Goal: Information Seeking & Learning: Learn about a topic

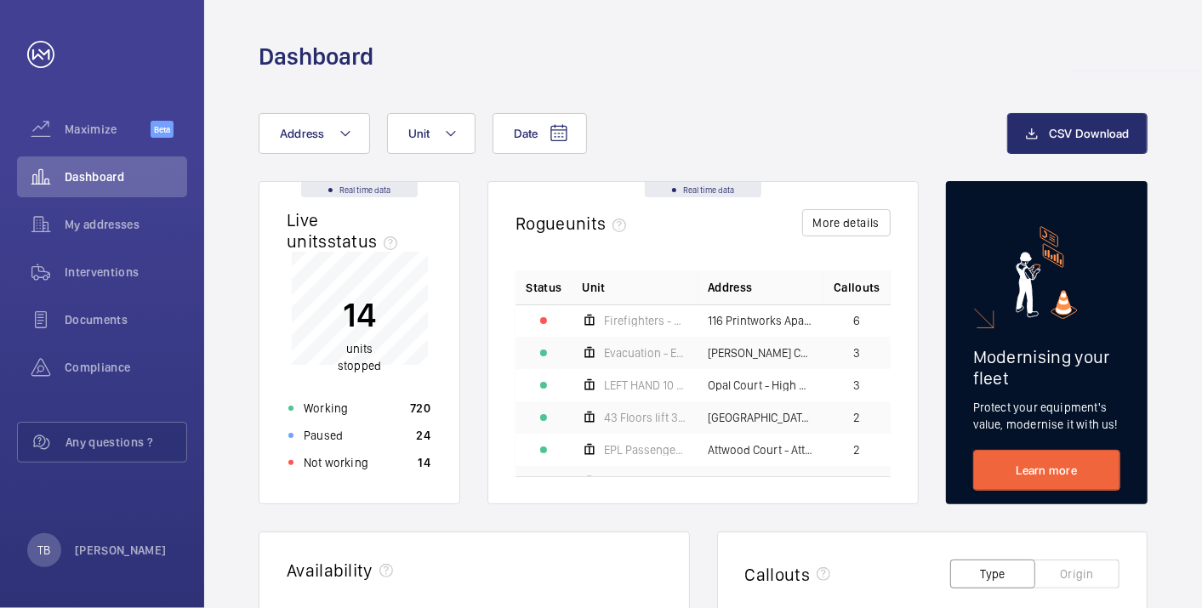
click at [367, 468] on div "Not working 14" at bounding box center [359, 462] width 163 height 27
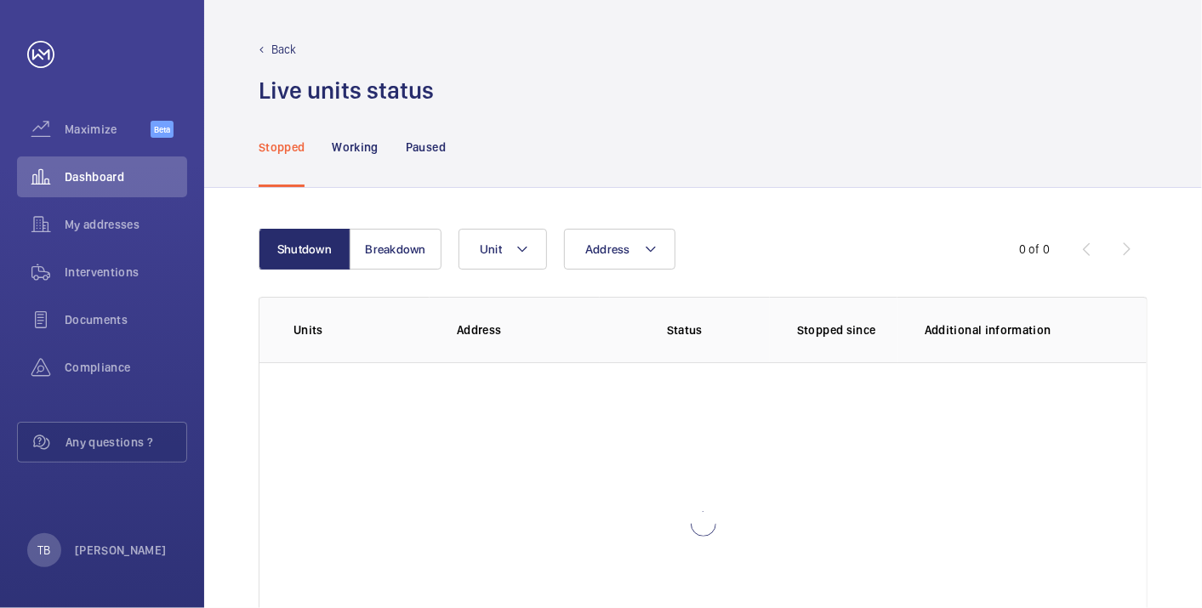
scroll to position [117, 0]
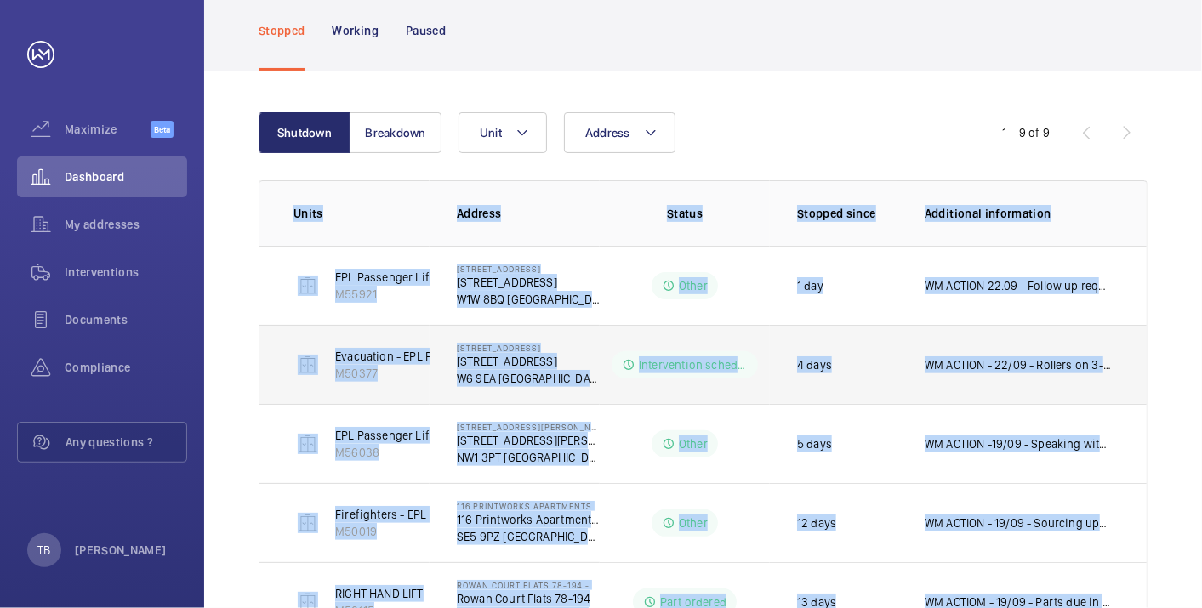
scroll to position [503, 0]
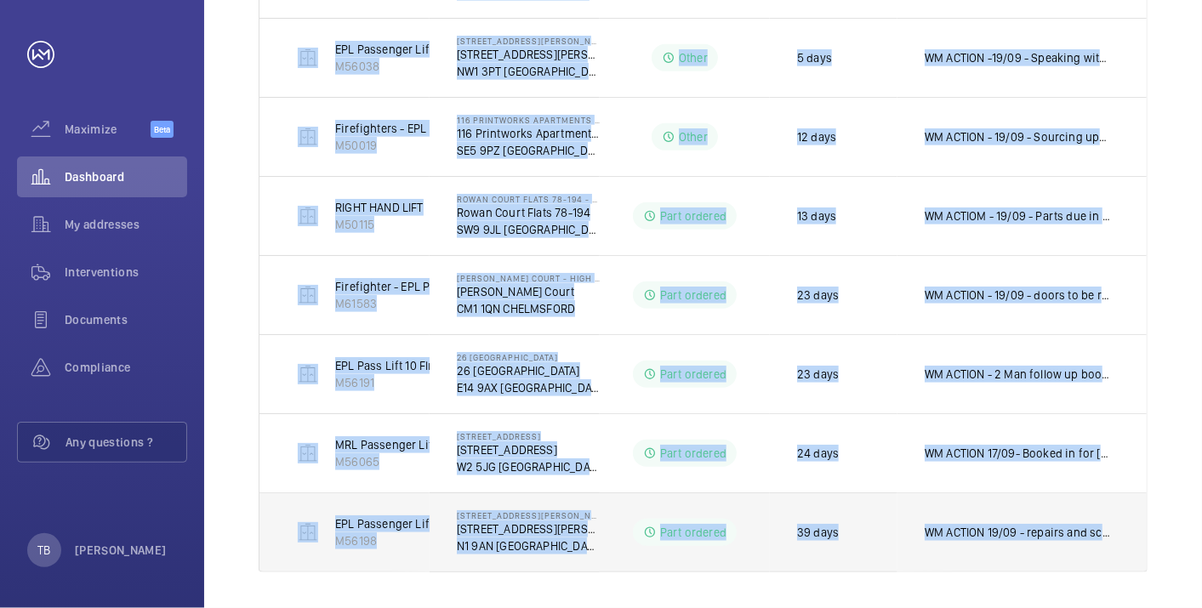
drag, startPoint x: 288, startPoint y: 197, endPoint x: 1121, endPoint y: 561, distance: 908.8
click at [1121, 561] on table "Units Address Status Stopped since Additional information EPL Passenger Lift M5…" at bounding box center [703, 183] width 887 height 779
copy table "Units Address Status Stopped since Additional information EPL Passenger Lift M5…"
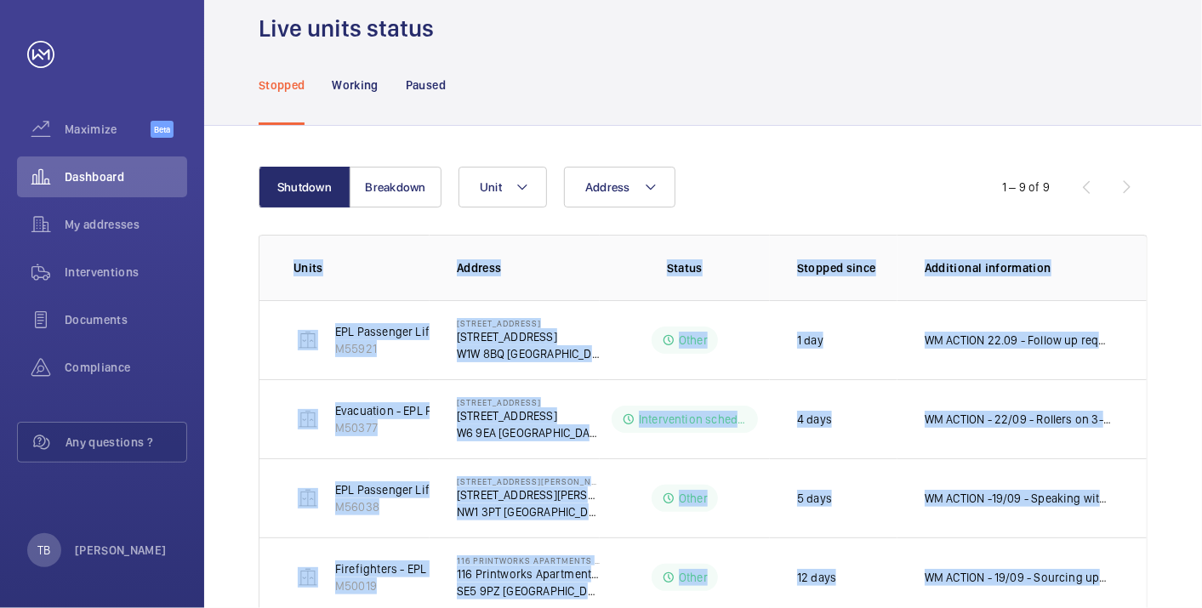
scroll to position [24, 0]
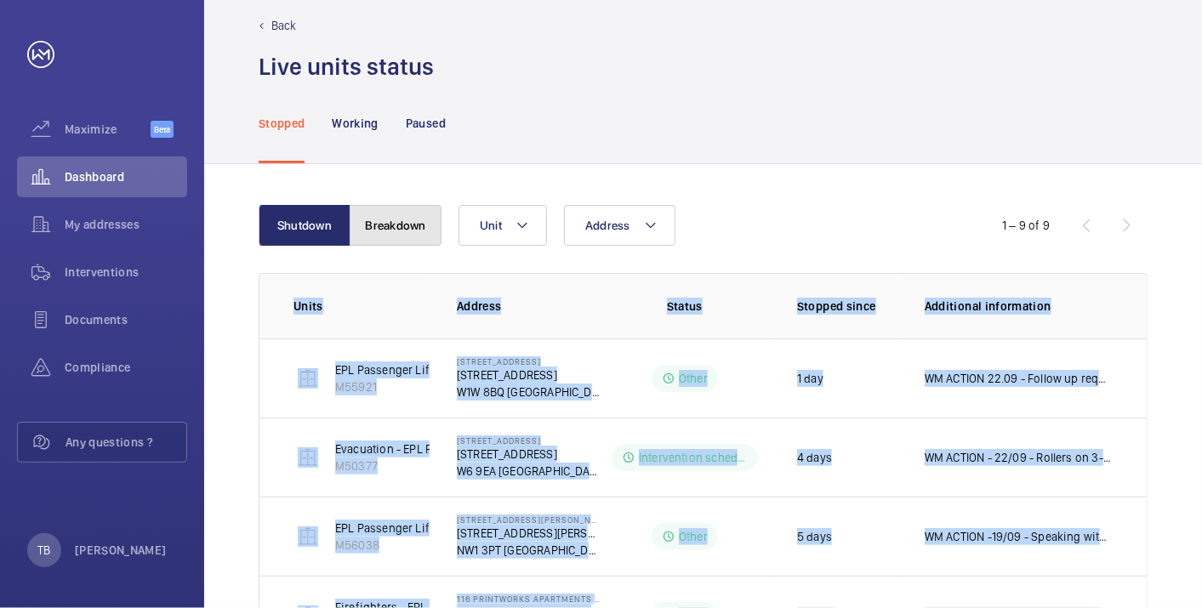
click at [387, 206] on button "Breakdown" at bounding box center [396, 225] width 92 height 41
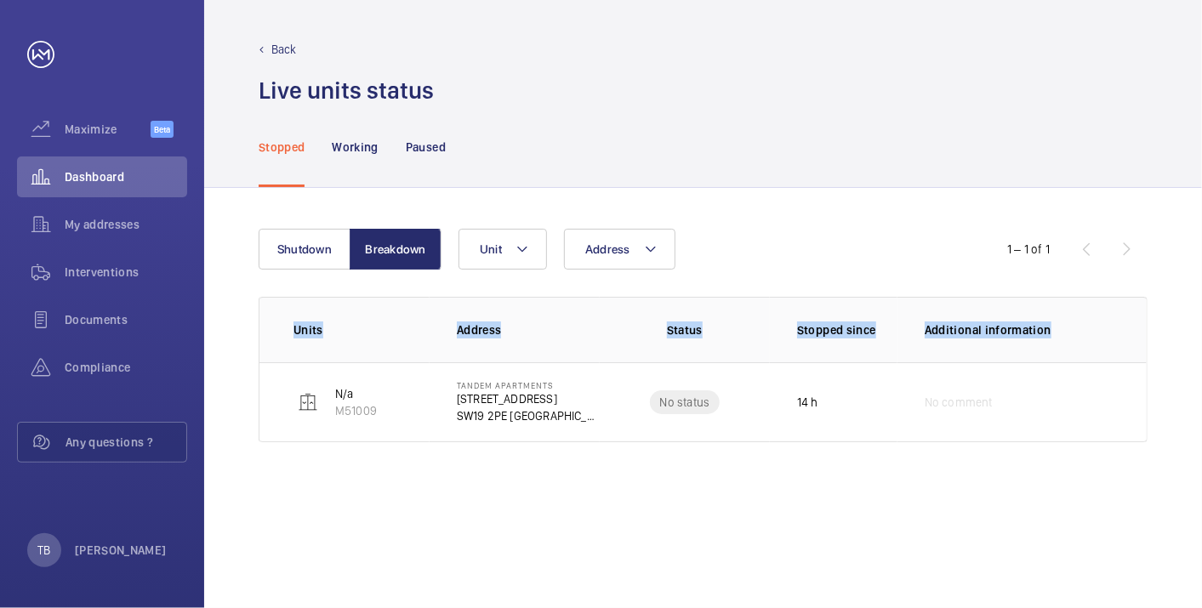
click at [218, 286] on div "Shutdown Breakdown Address Unit 1 – 1 of 1 Units Address Status Stopped since A…" at bounding box center [703, 398] width 998 height 420
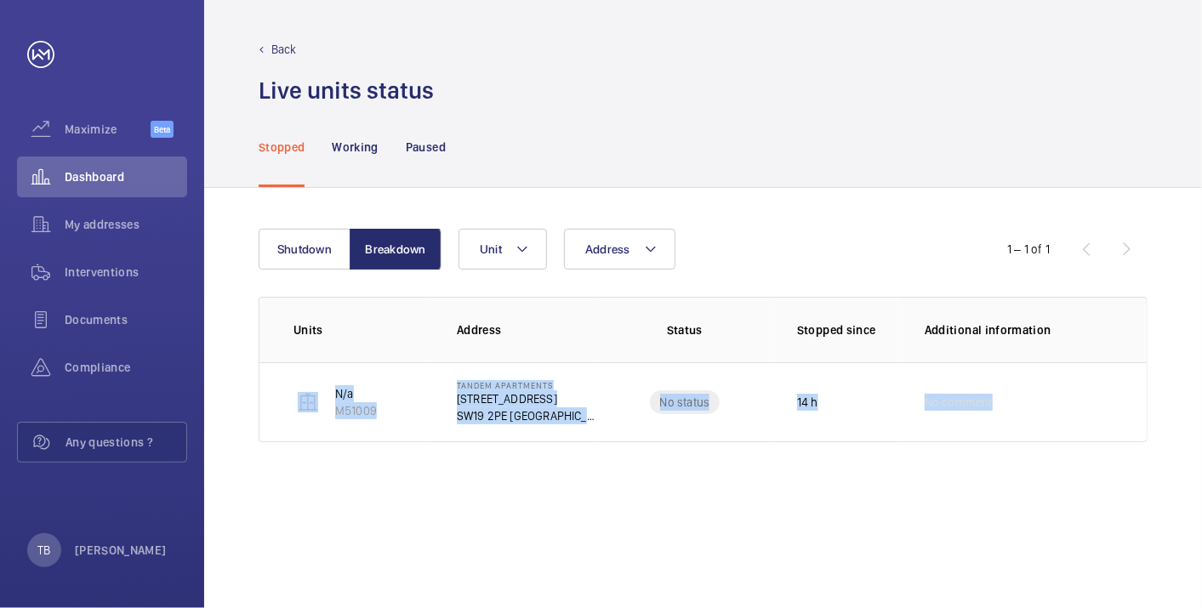
drag, startPoint x: 263, startPoint y: 384, endPoint x: 1148, endPoint y: 470, distance: 889.1
click at [1148, 470] on div "Shutdown Breakdown Address Unit 1 – 1 of 1 Units Address Status Stopped since A…" at bounding box center [703, 398] width 998 height 420
copy tr "N/a M51009 Tandem Apartments 114 Christchurch Rd SW19 2PE LONDON No status 14 h…"
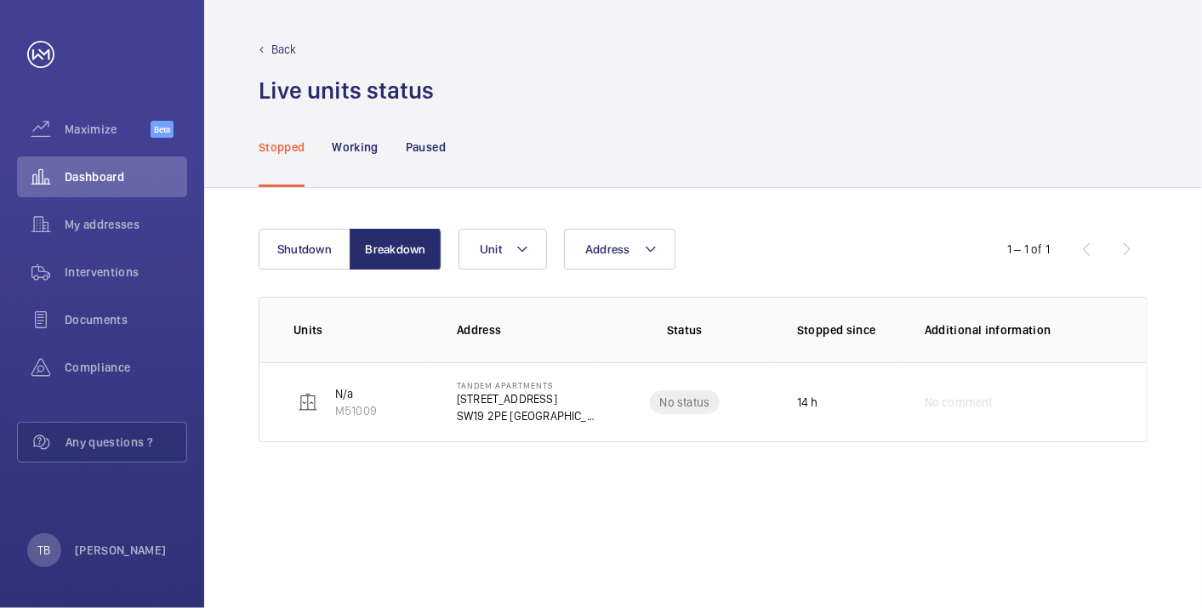
click at [538, 152] on div "Stopped Working Paused" at bounding box center [703, 146] width 889 height 81
click at [92, 180] on span "Dashboard" at bounding box center [126, 176] width 123 height 17
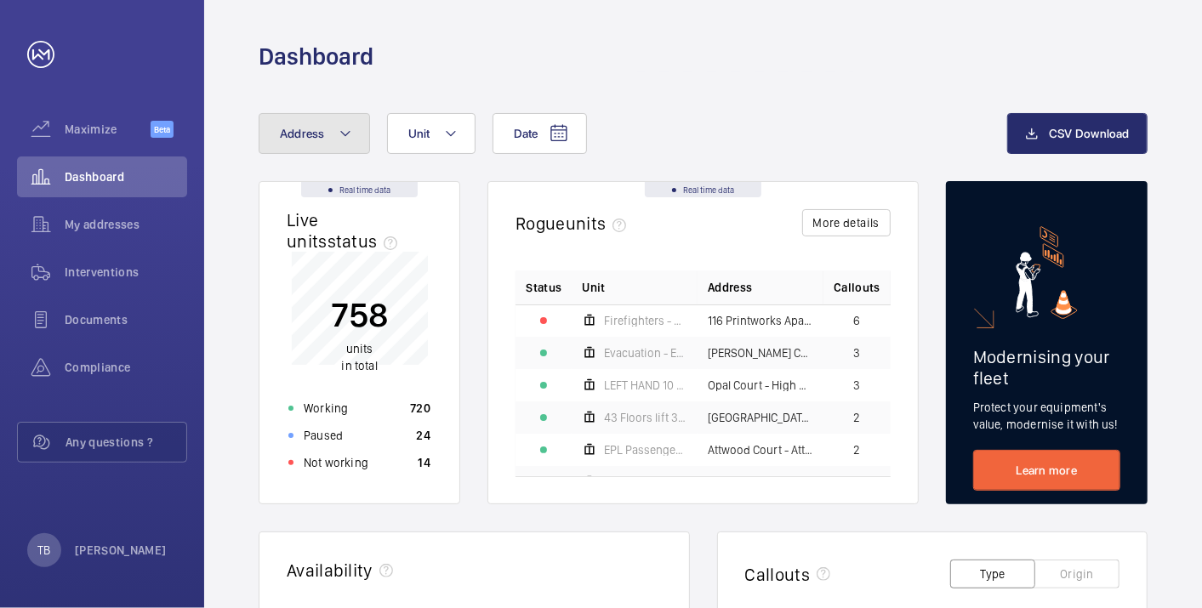
click at [319, 138] on span "Address" at bounding box center [302, 134] width 45 height 14
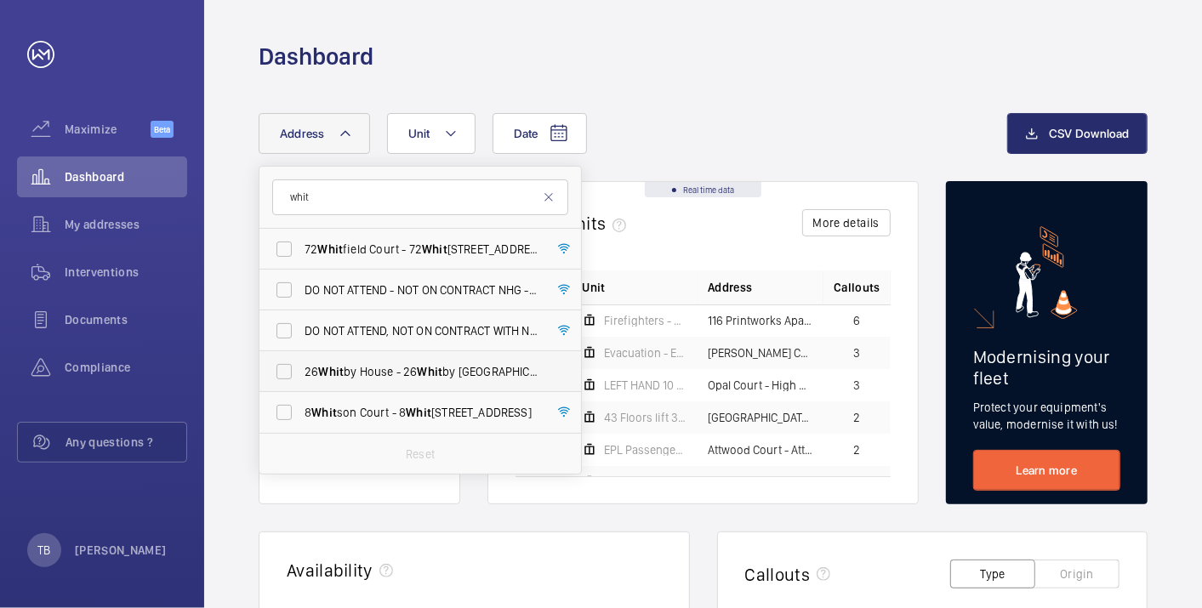
type input "whit"
click at [420, 372] on span "Whit" at bounding box center [430, 372] width 26 height 14
click at [301, 372] on input "26 Whit by House - 26 Whit by House, LONDON E14 9AX" at bounding box center [284, 372] width 34 height 34
checkbox input "true"
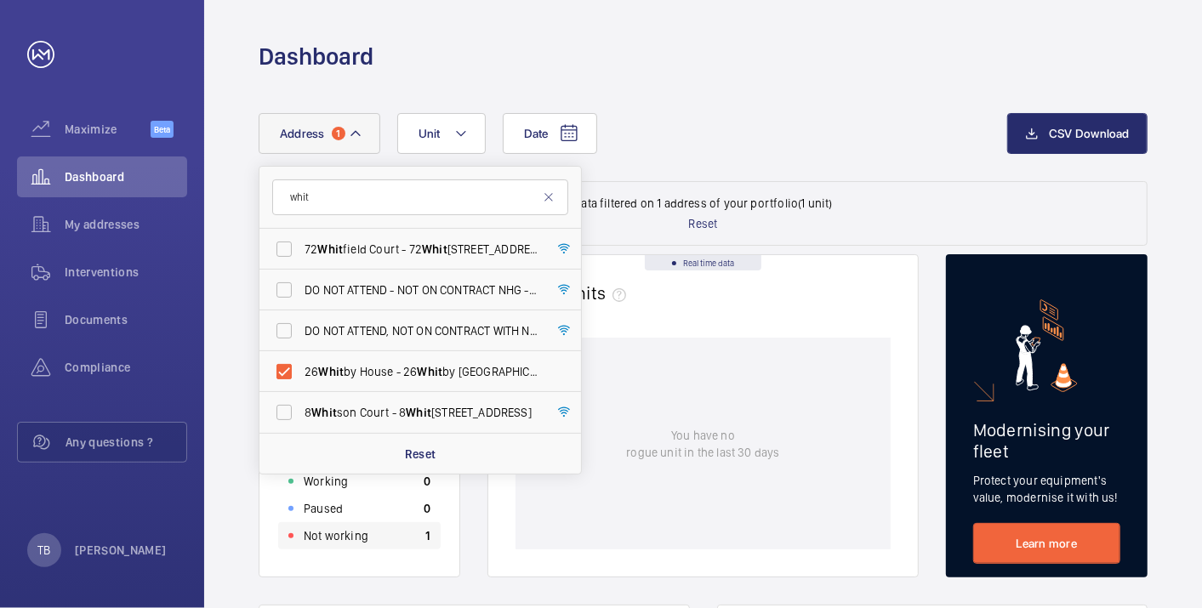
click at [393, 540] on div "Not working 1" at bounding box center [359, 535] width 163 height 27
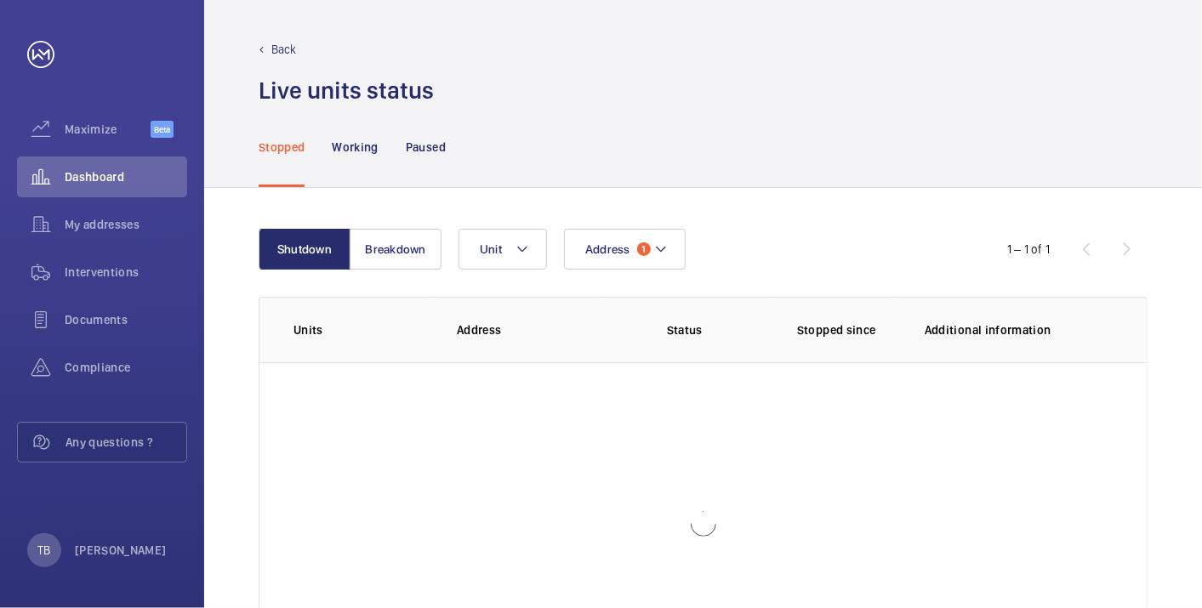
scroll to position [117, 0]
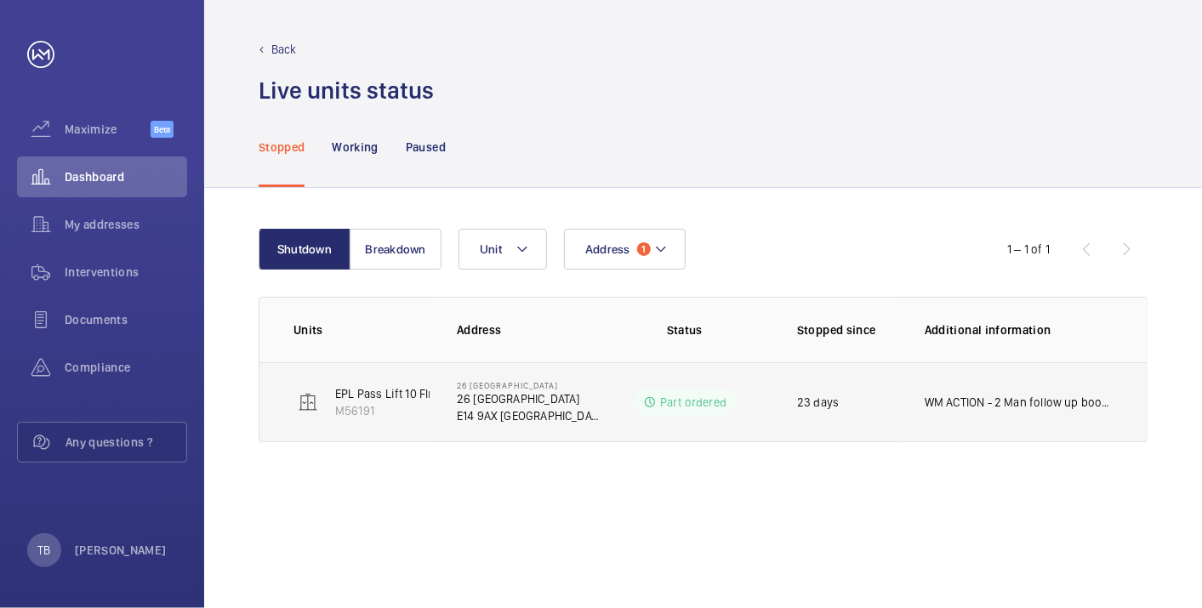
click at [975, 397] on p "WM ACTION - 2 Man follow up booked in for Monday 27th 18/09 - Parts due in toda…" at bounding box center [1019, 402] width 188 height 17
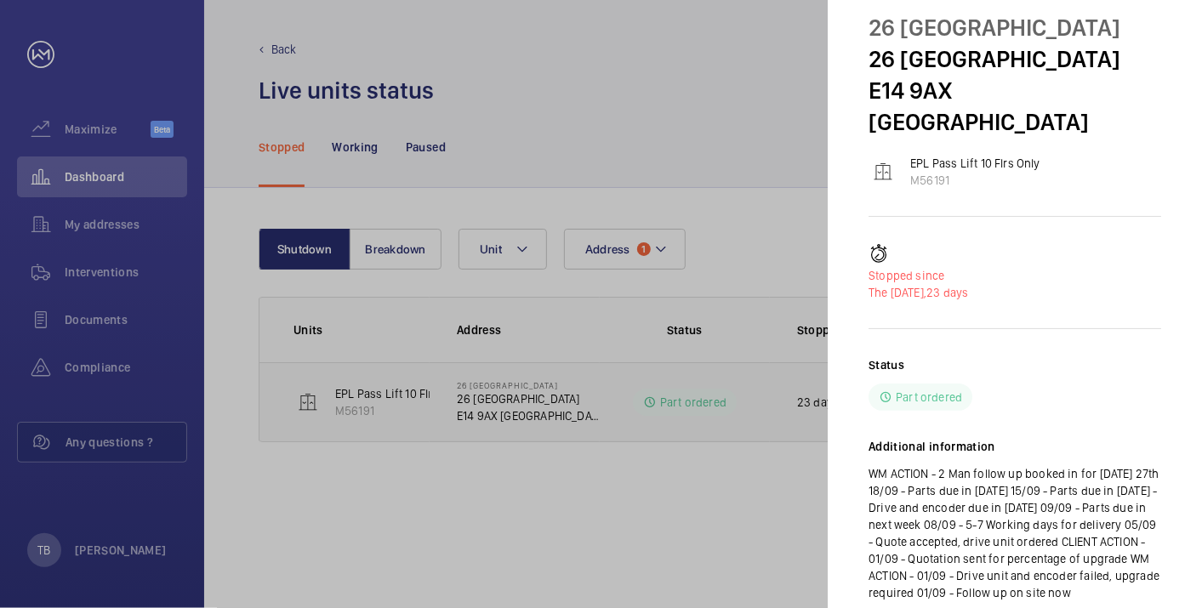
scroll to position [56, 0]
click at [722, 519] on div at bounding box center [601, 304] width 1202 height 608
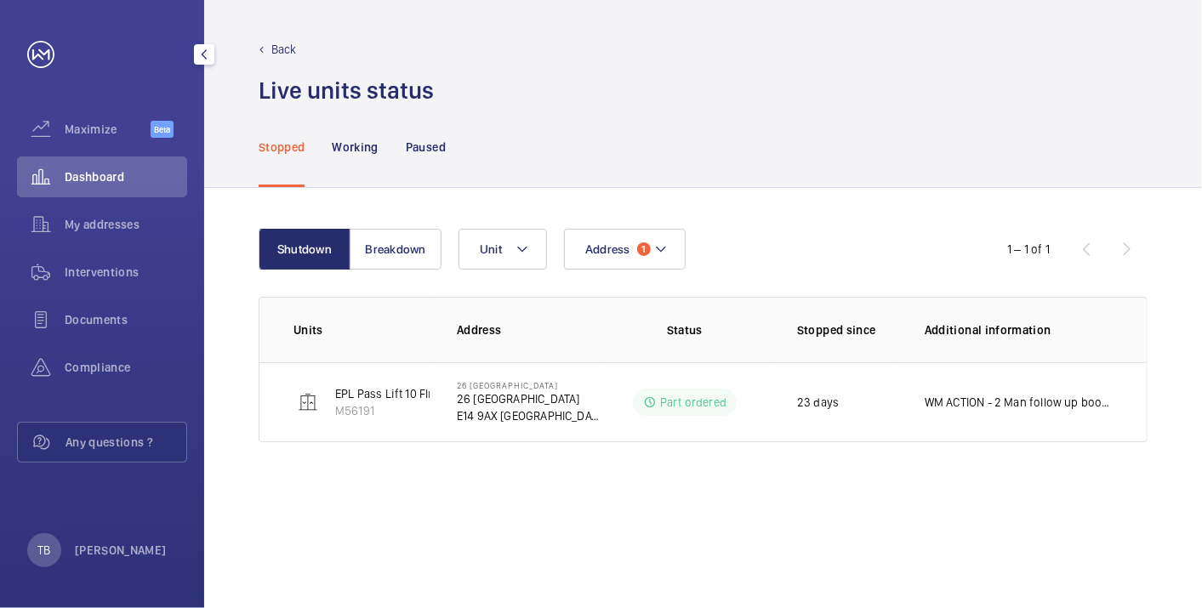
click at [87, 184] on span "Dashboard" at bounding box center [126, 176] width 123 height 17
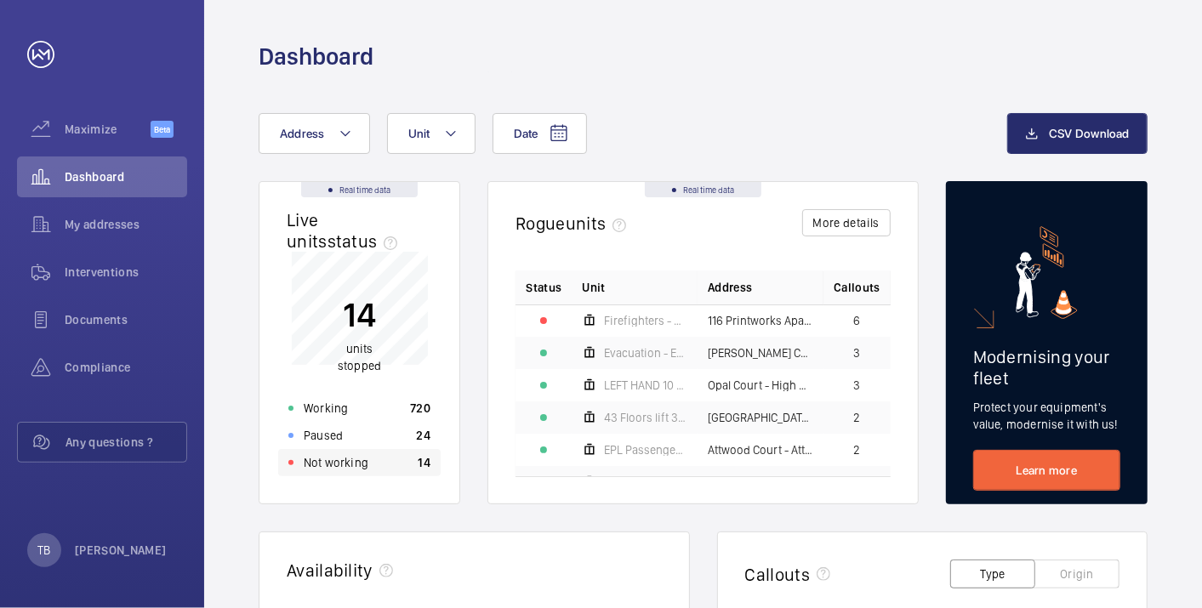
click at [403, 472] on div "Not working 14" at bounding box center [359, 462] width 163 height 27
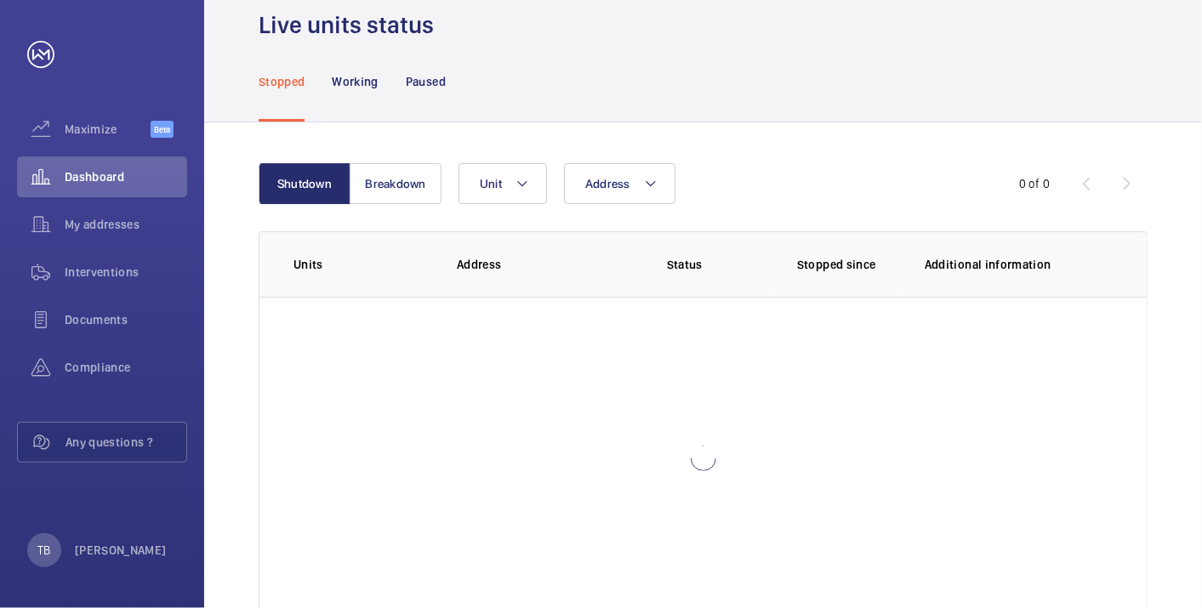
scroll to position [29, 0]
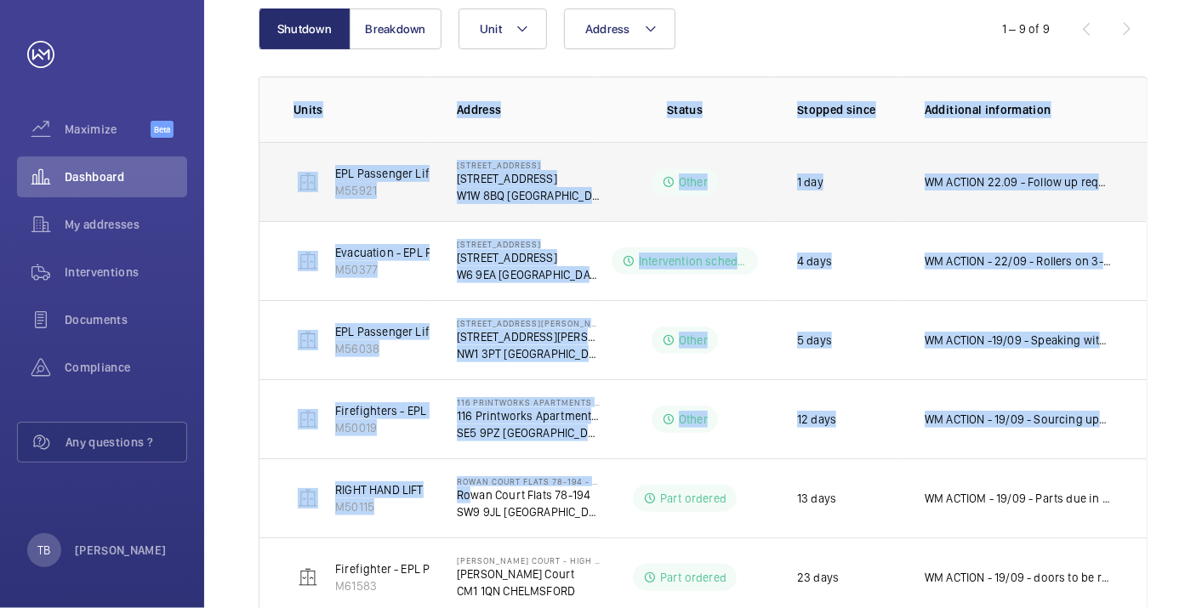
scroll to position [503, 0]
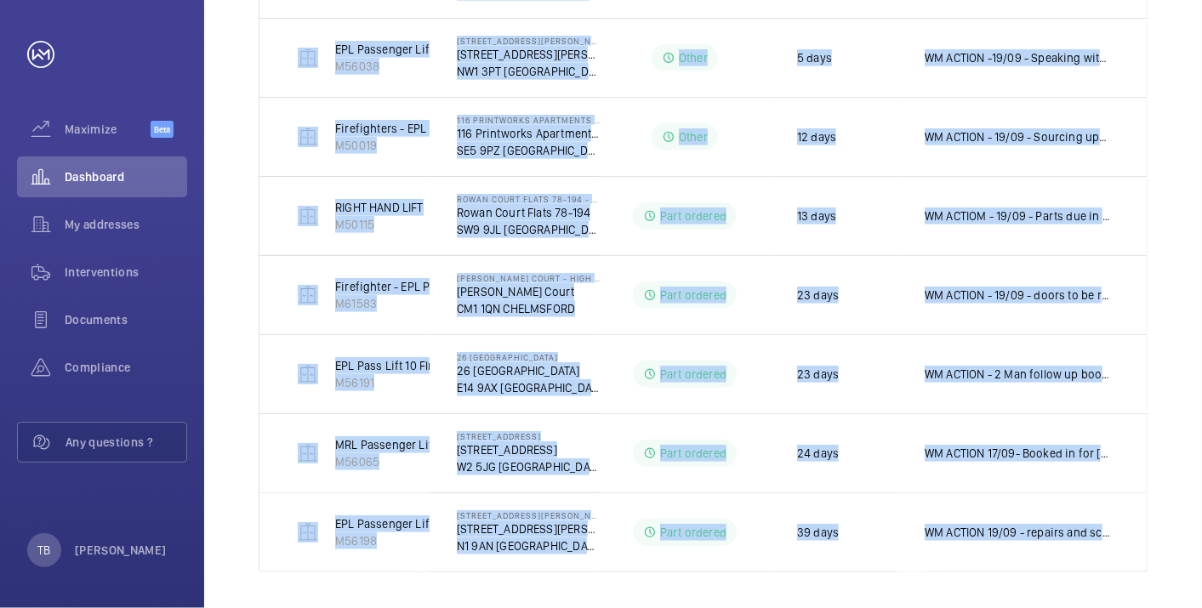
drag, startPoint x: 457, startPoint y: 199, endPoint x: 1189, endPoint y: 574, distance: 822.4
click at [1189, 581] on div "Shutdown Breakdown Address Unit 1 – 9 of 9 Units Address Status Stopped since A…" at bounding box center [703, 149] width 998 height 928
copy table "Units Address Status Stopped since Additional information EPL Passenger Lift M5…"
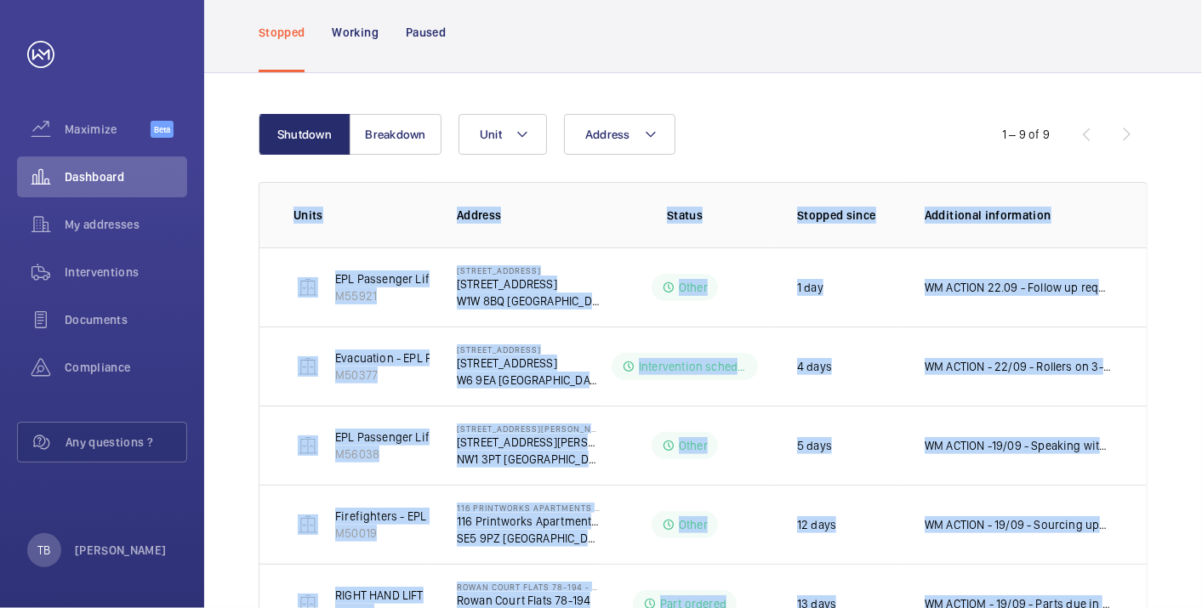
scroll to position [0, 0]
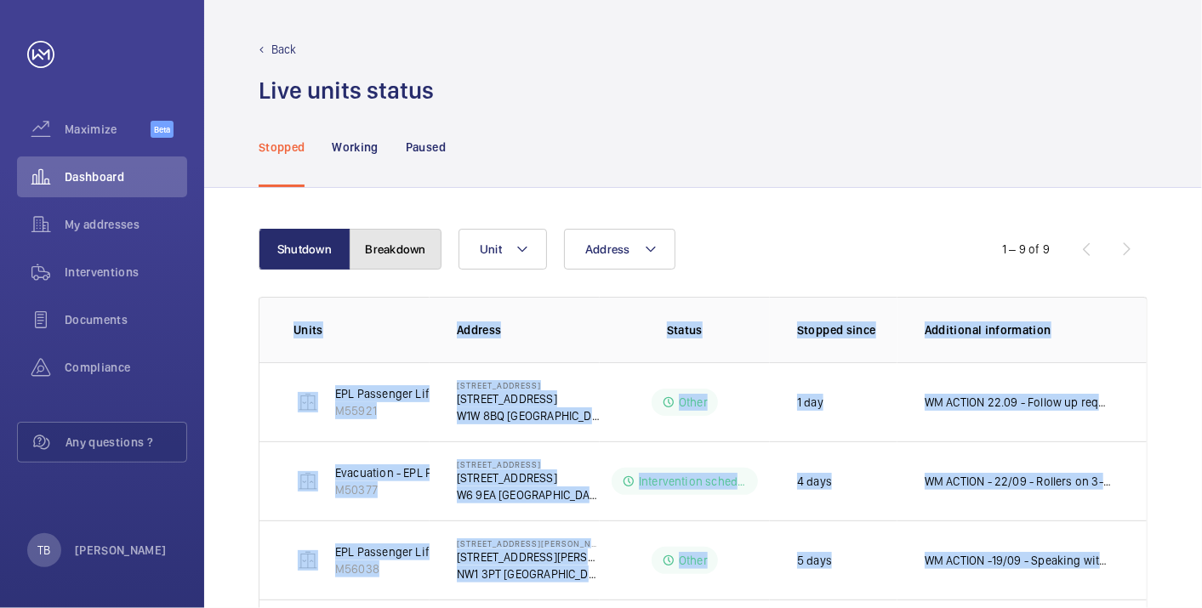
click at [417, 251] on button "Breakdown" at bounding box center [396, 249] width 92 height 41
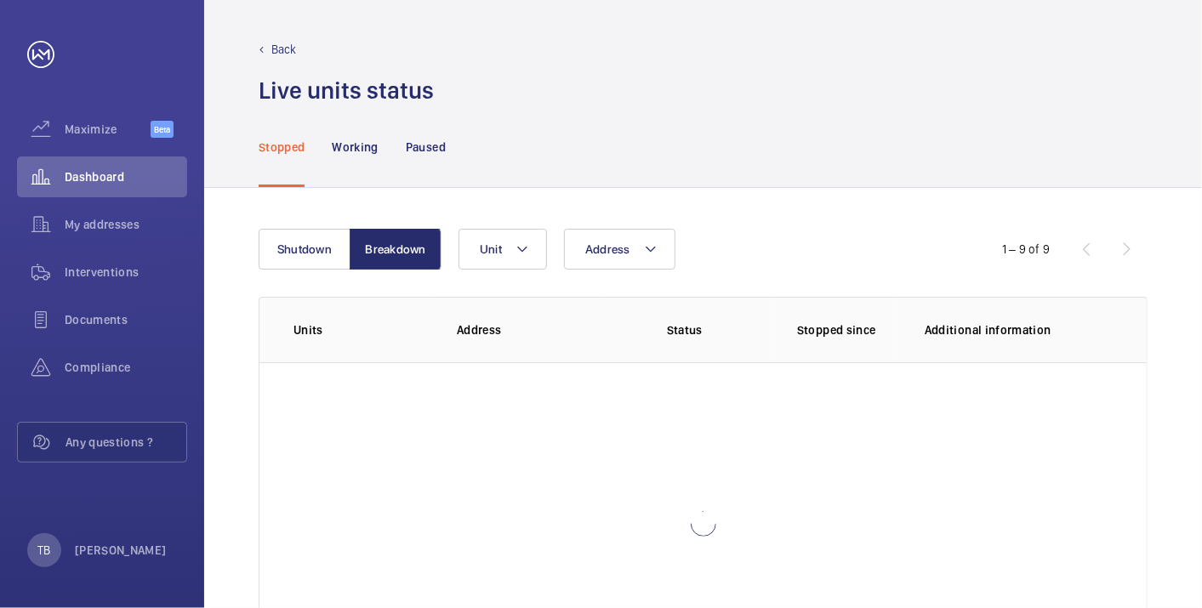
click at [657, 128] on div "Stopped Working Paused" at bounding box center [703, 146] width 889 height 81
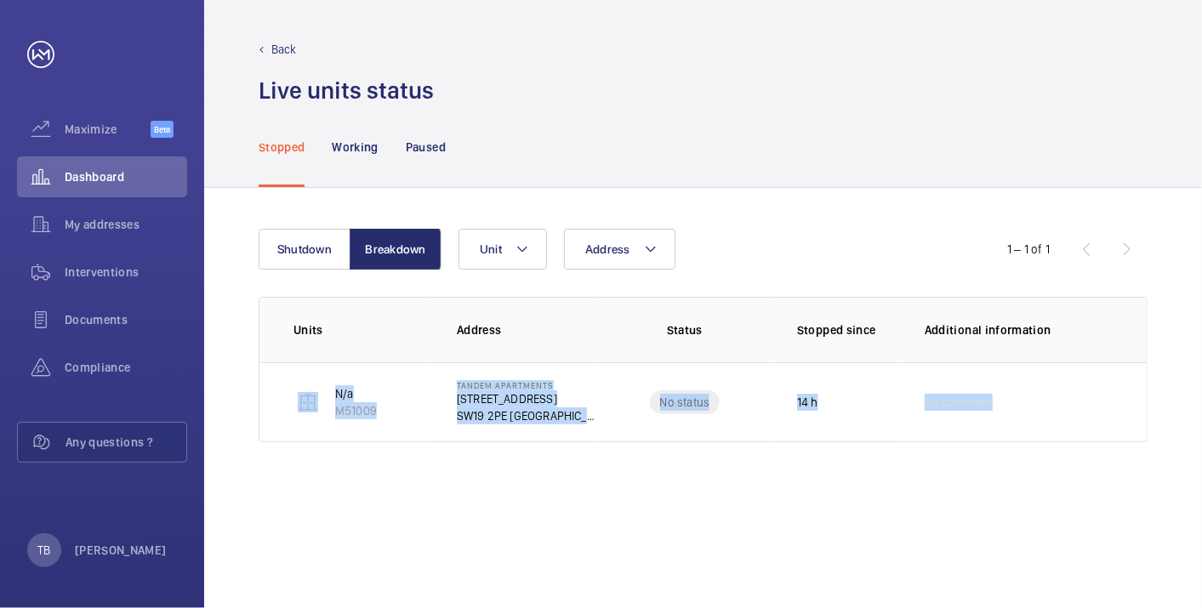
drag, startPoint x: 488, startPoint y: 415, endPoint x: 1107, endPoint y: 492, distance: 623.3
click at [1107, 492] on div "Shutdown Breakdown Address Unit 1 – 1 of 1 Units Address Status Stopped since A…" at bounding box center [703, 398] width 998 height 420
copy tr "N/a M51009 Tandem Apartments 114 Christchurch Rd SW19 2PE LONDON No status 14 h…"
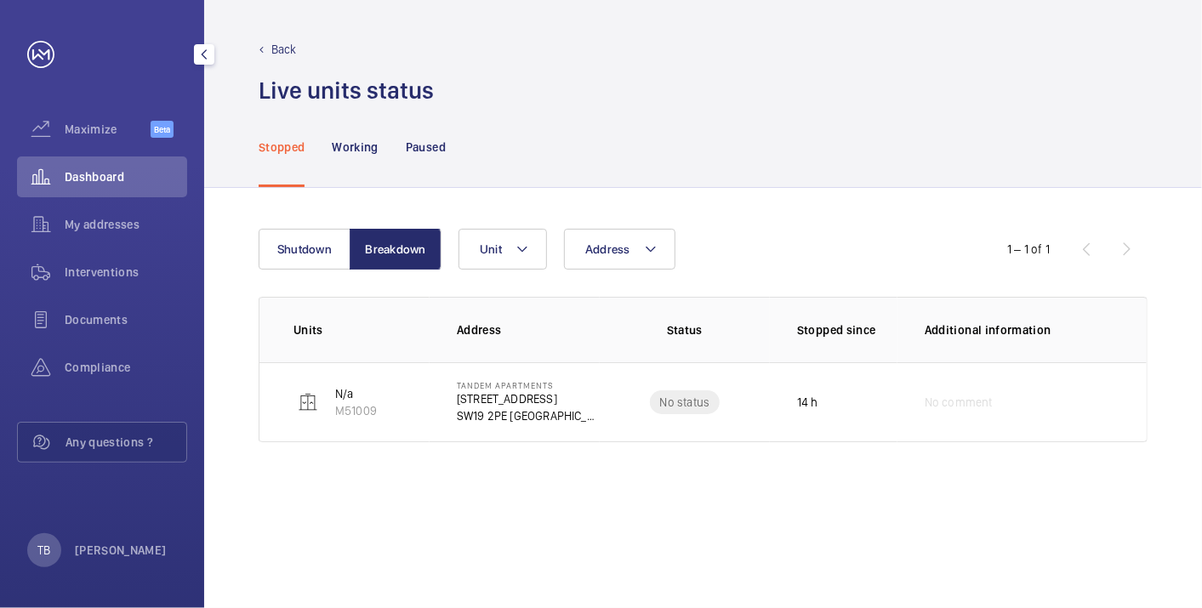
click at [101, 180] on span "Dashboard" at bounding box center [126, 176] width 123 height 17
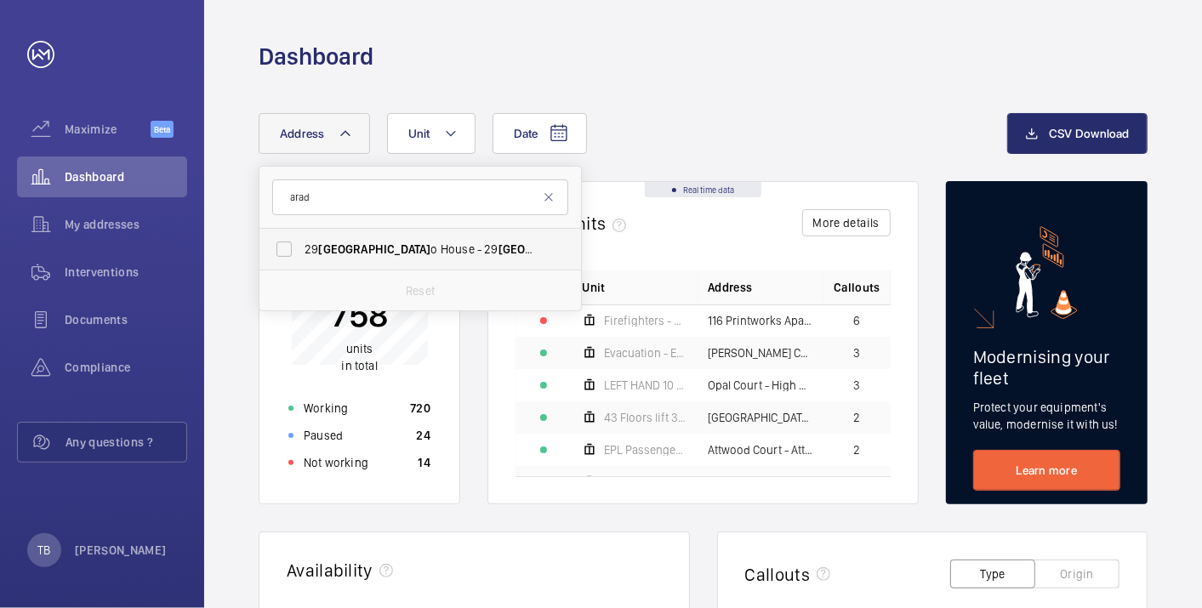
type input "arad"
click at [399, 256] on span "[STREET_ADDRESS]" at bounding box center [422, 249] width 234 height 17
click at [301, 256] on input "[STREET_ADDRESS]" at bounding box center [284, 249] width 34 height 34
checkbox input "true"
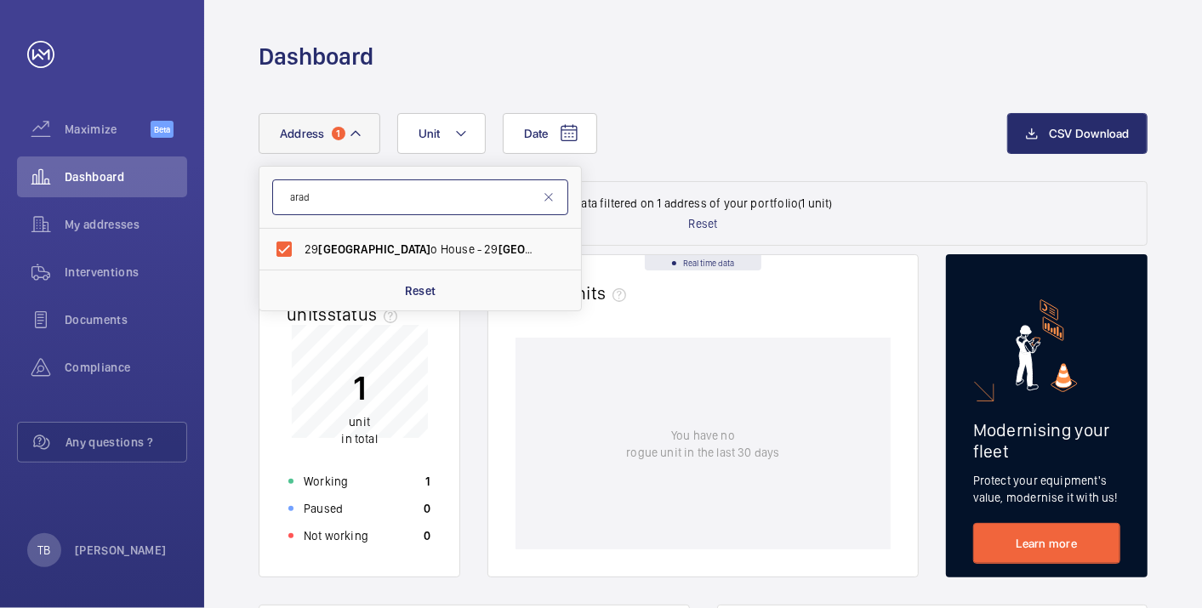
click at [355, 213] on input "arad" at bounding box center [420, 198] width 296 height 36
type input "a"
type input "[PERSON_NAME]"
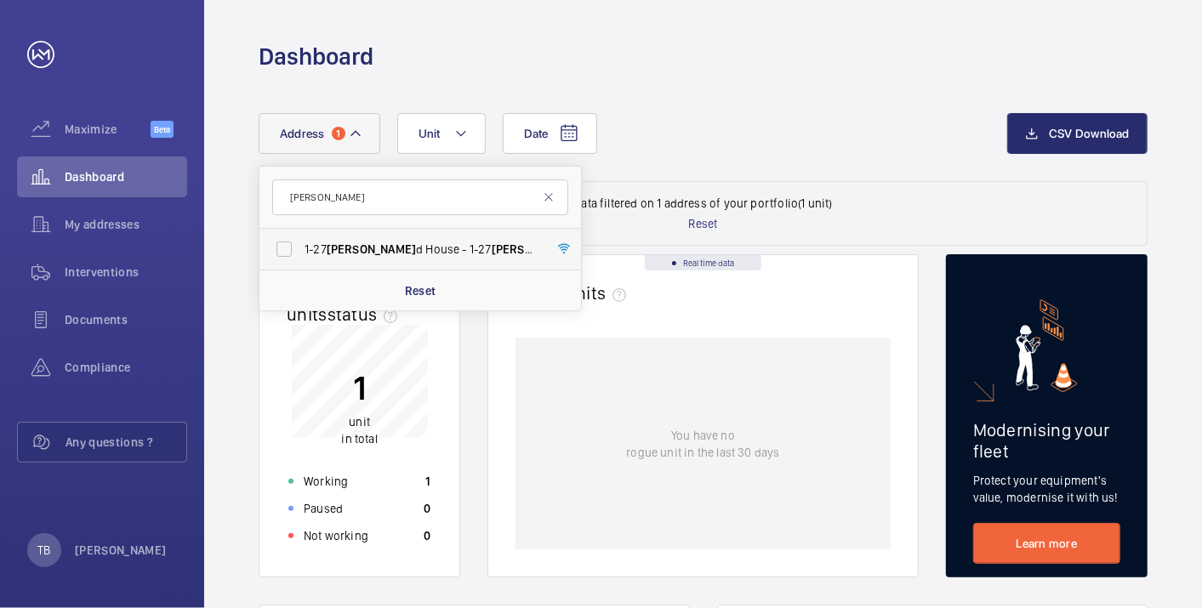
click at [492, 251] on span "[PERSON_NAME]" at bounding box center [536, 250] width 89 height 14
click at [301, 251] on input "[STREET_ADDRESS][PERSON_NAME][PERSON_NAME]" at bounding box center [284, 249] width 34 height 34
click at [492, 251] on span "[PERSON_NAME]" at bounding box center [536, 250] width 89 height 14
click at [301, 251] on input "[STREET_ADDRESS][PERSON_NAME][PERSON_NAME]" at bounding box center [284, 249] width 34 height 34
checkbox input "false"
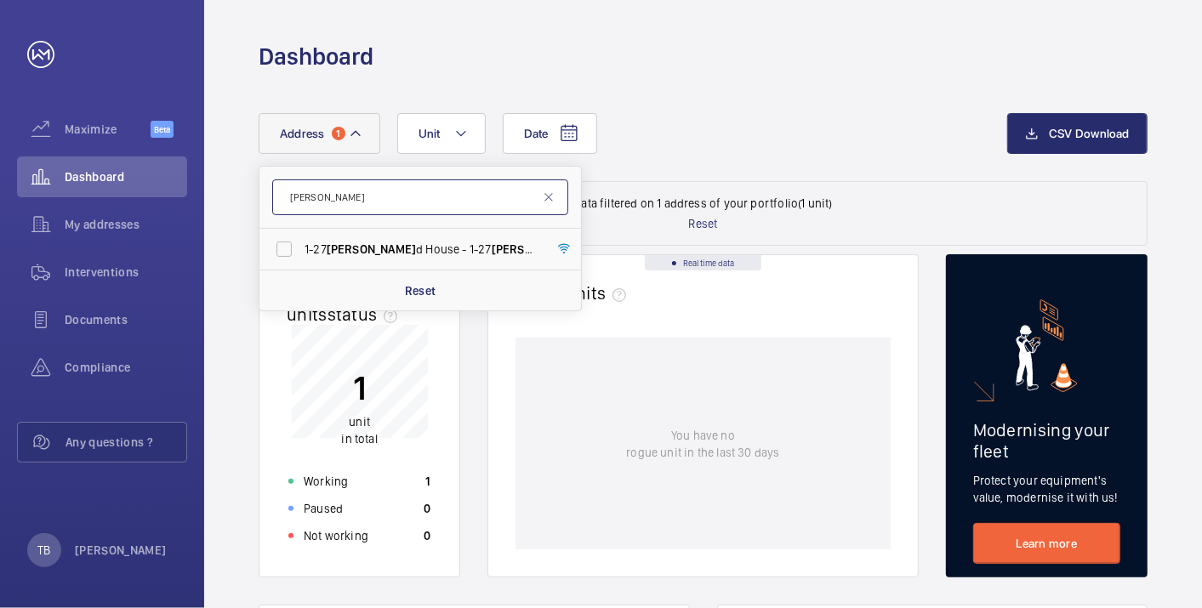
click at [357, 206] on input "[PERSON_NAME]" at bounding box center [420, 198] width 296 height 36
type input "a"
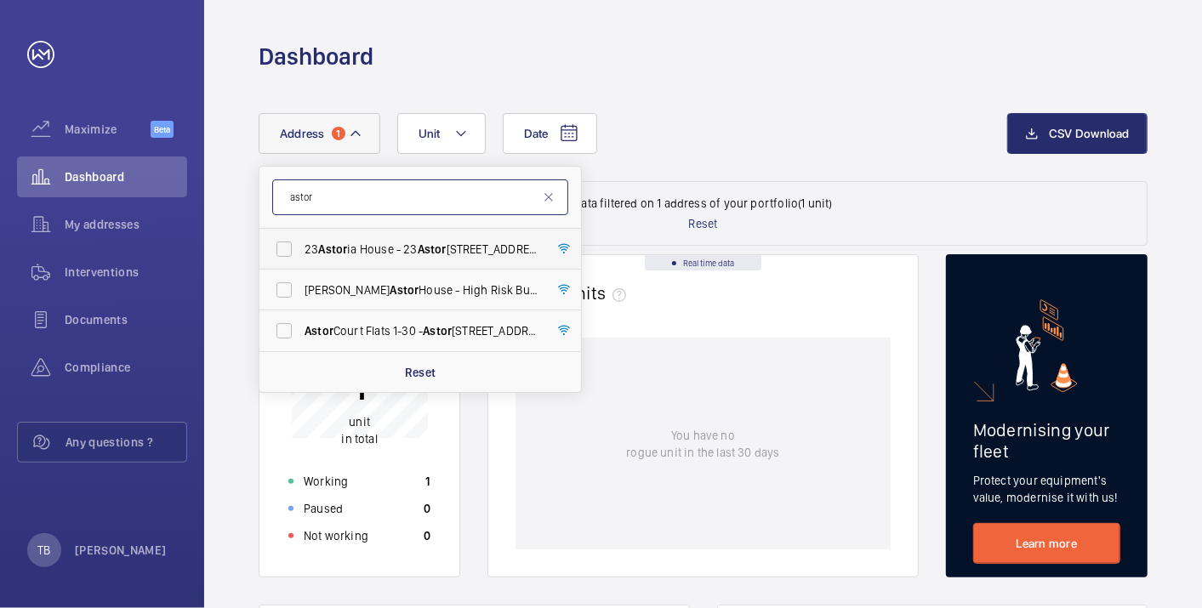
type input "astor"
click at [398, 251] on span "[STREET_ADDRESS]" at bounding box center [422, 249] width 234 height 17
click at [301, 251] on input "[STREET_ADDRESS]" at bounding box center [284, 249] width 34 height 34
click at [398, 251] on span "[STREET_ADDRESS]" at bounding box center [422, 249] width 234 height 17
click at [301, 251] on input "[STREET_ADDRESS]" at bounding box center [284, 249] width 34 height 34
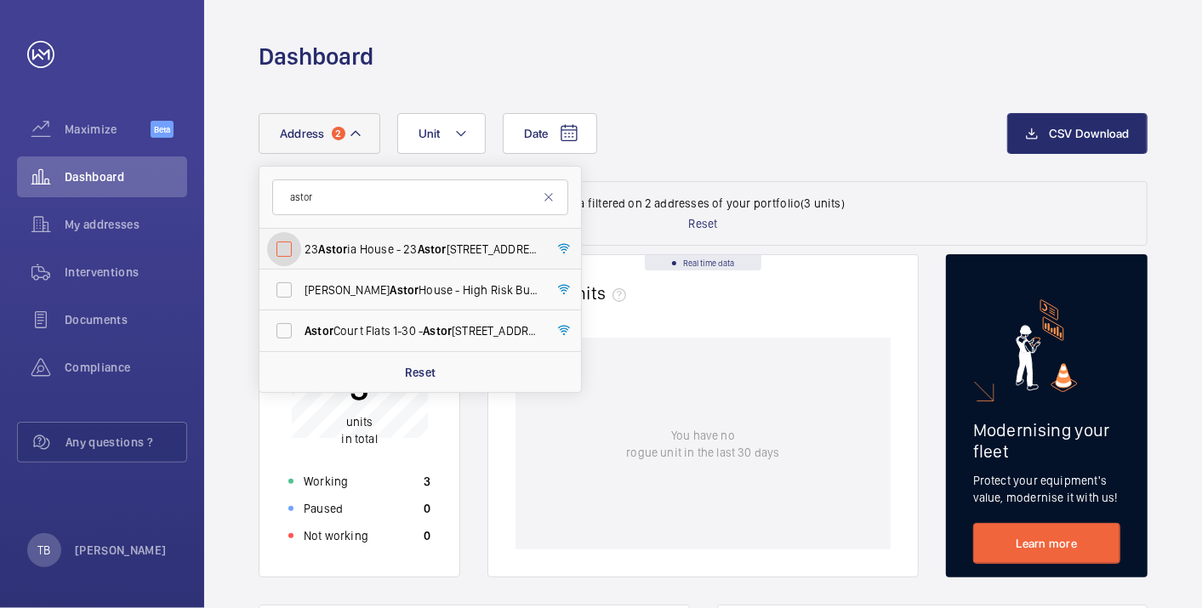
checkbox input "false"
click at [417, 201] on input "astor" at bounding box center [420, 198] width 296 height 36
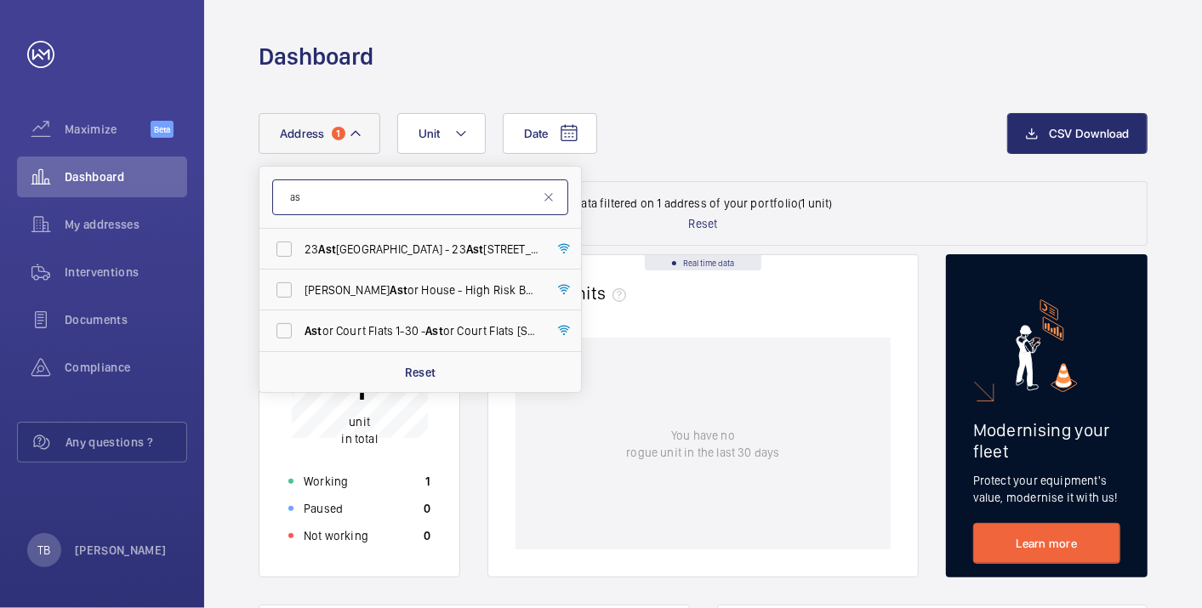
type input "a"
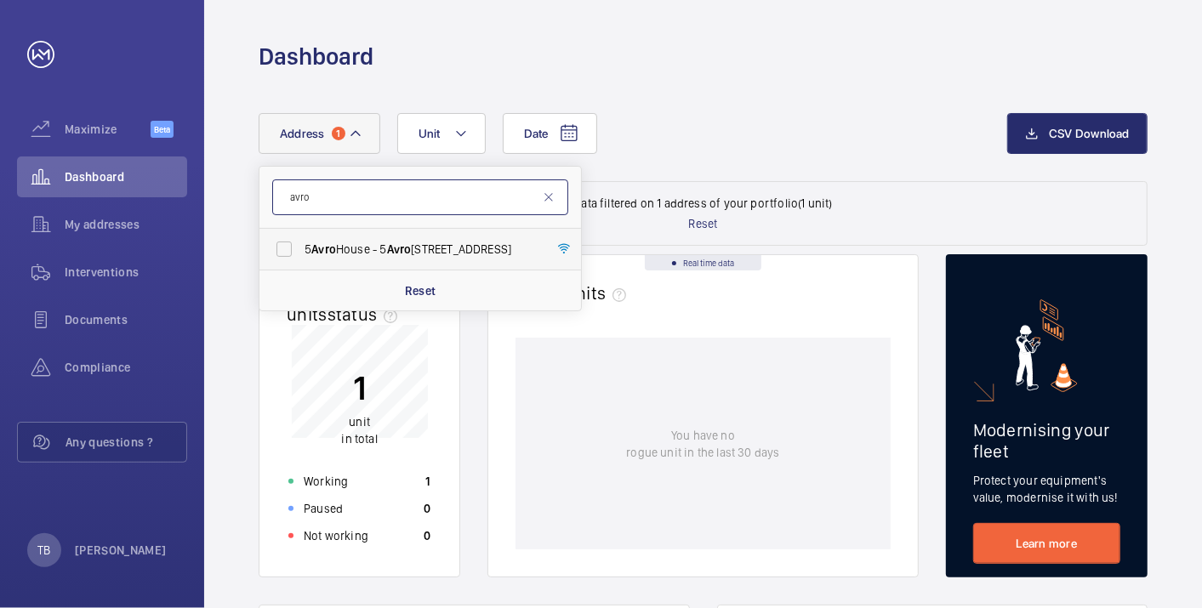
type input "avro"
click at [387, 255] on span "[STREET_ADDRESS]" at bounding box center [422, 249] width 234 height 17
click at [301, 255] on input "[STREET_ADDRESS]" at bounding box center [284, 249] width 34 height 34
click at [387, 255] on span "[STREET_ADDRESS]" at bounding box center [422, 249] width 234 height 17
click at [301, 255] on input "[STREET_ADDRESS]" at bounding box center [284, 249] width 34 height 34
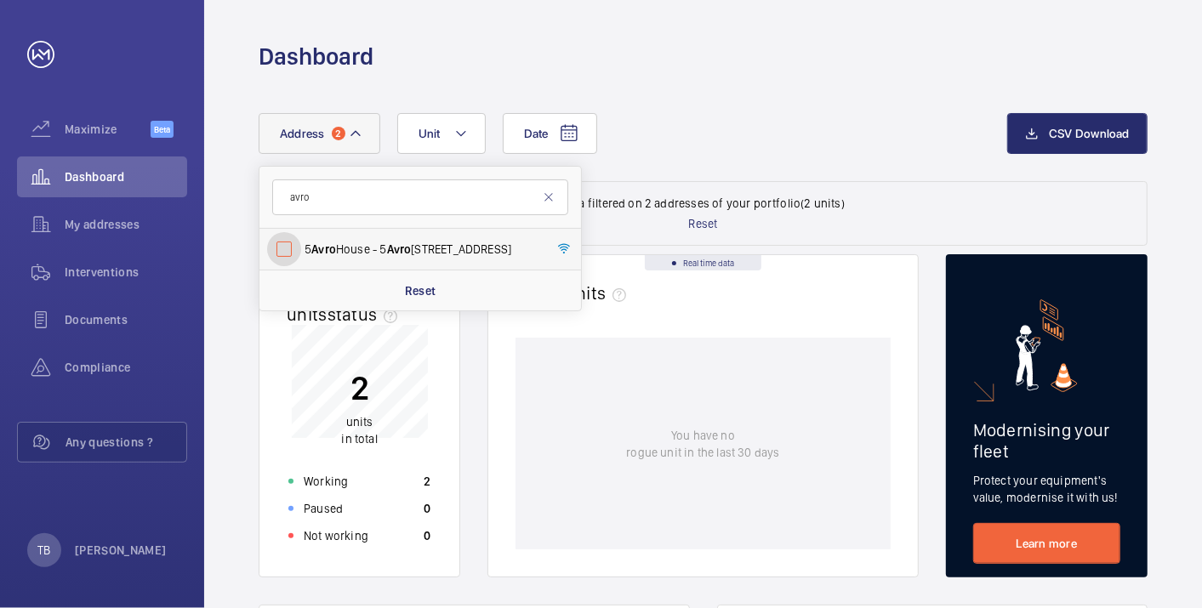
checkbox input "false"
click at [100, 165] on div "Dashboard" at bounding box center [102, 177] width 170 height 41
click at [783, 127] on div "Date Address [STREET_ADDRESS] Reset Unit" at bounding box center [633, 133] width 749 height 41
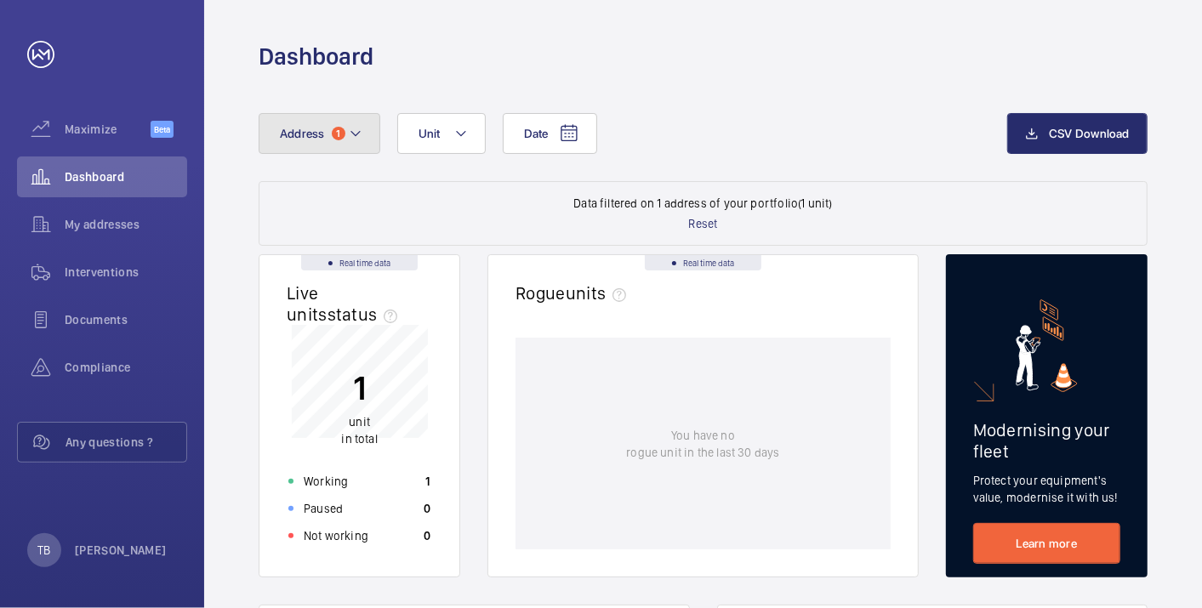
click at [342, 130] on span "1" at bounding box center [339, 134] width 14 height 14
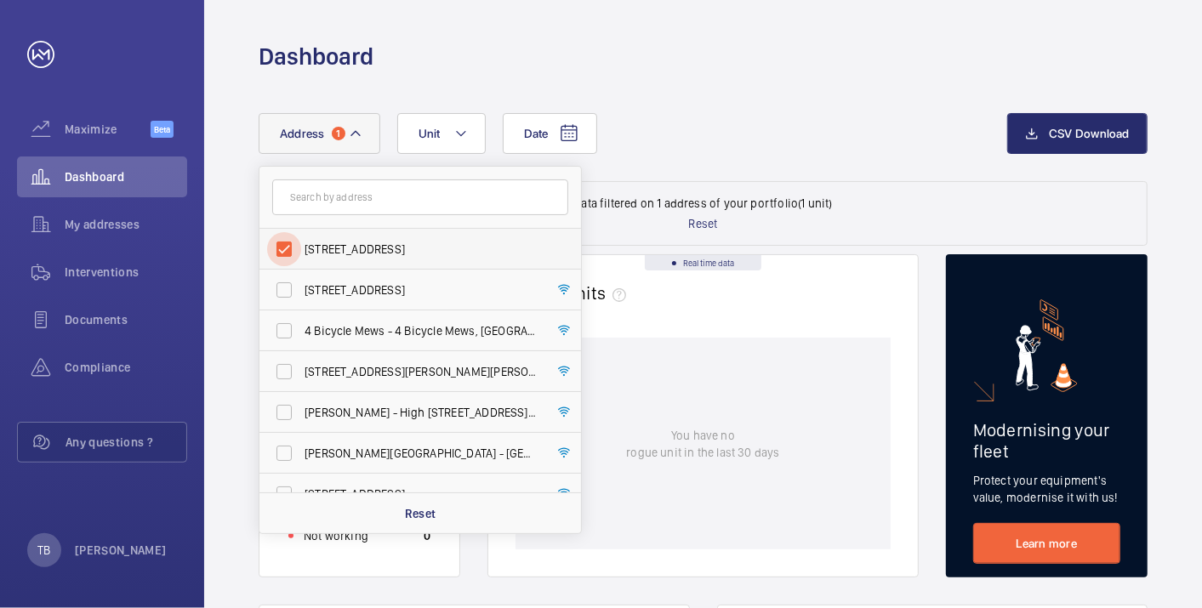
click at [293, 248] on input "[STREET_ADDRESS]" at bounding box center [284, 249] width 34 height 34
checkbox input "false"
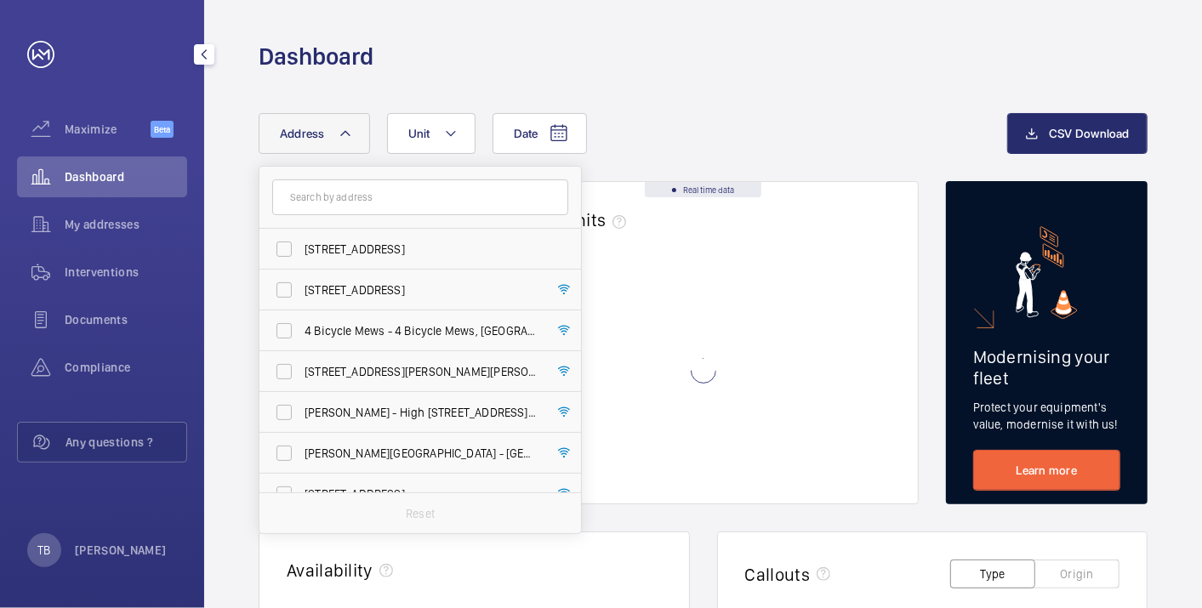
click at [137, 176] on span "Dashboard" at bounding box center [126, 176] width 123 height 17
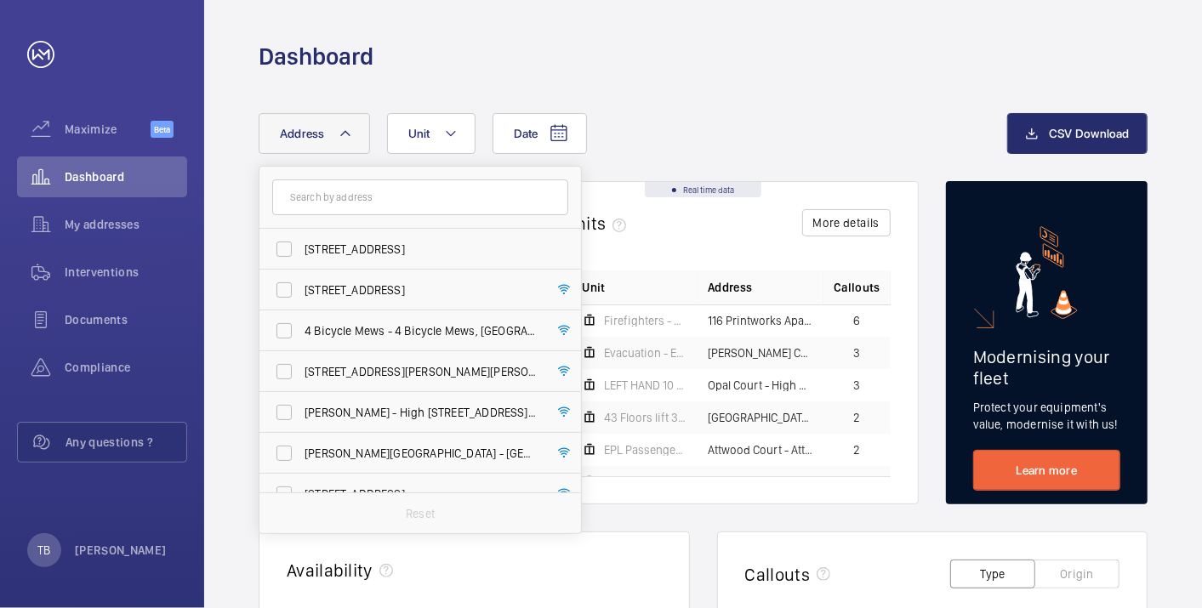
click at [781, 118] on div "Date Address [STREET_ADDRESS][GEOGRAPHIC_DATA][STREET_ADDRESS][STREET_ADDRESS] …" at bounding box center [633, 133] width 749 height 41
